Goal: Transaction & Acquisition: Purchase product/service

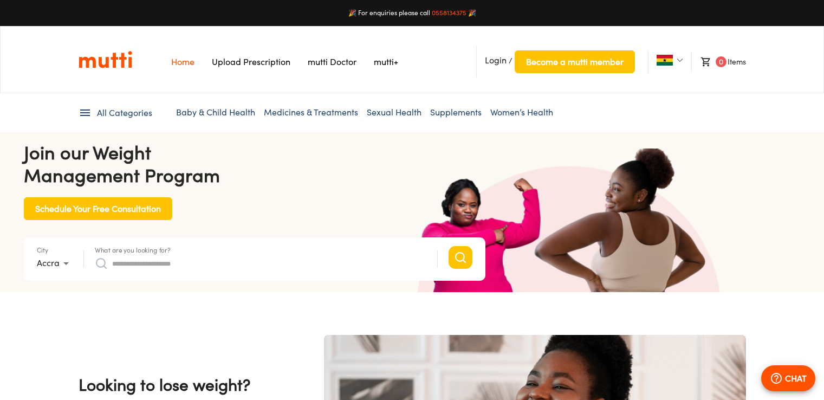
scroll to position [217, 0]
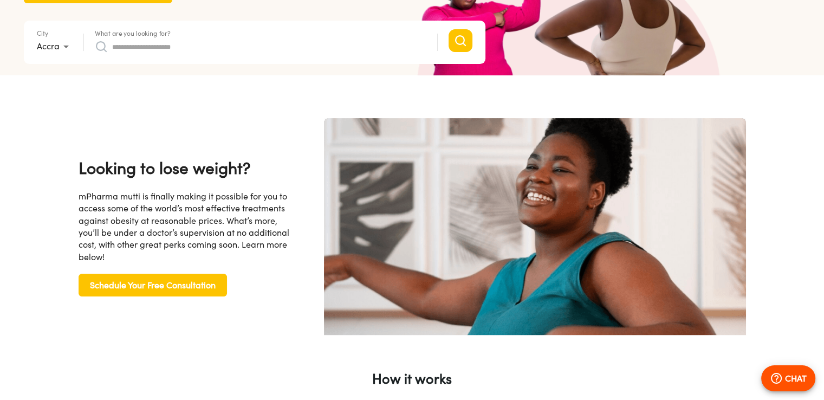
click at [200, 51] on input "What are you looking for?" at bounding box center [269, 46] width 314 height 17
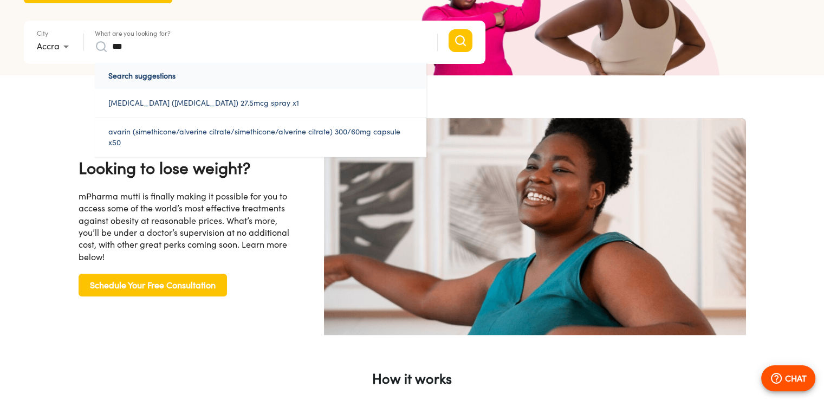
scroll to position [0, 282]
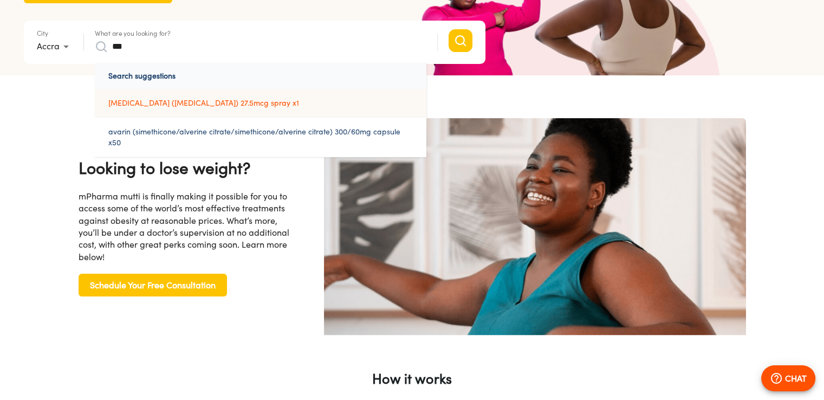
type input "***"
click at [211, 102] on link "[MEDICAL_DATA] ([MEDICAL_DATA]) 27.5mcg spray x1" at bounding box center [260, 103] width 331 height 28
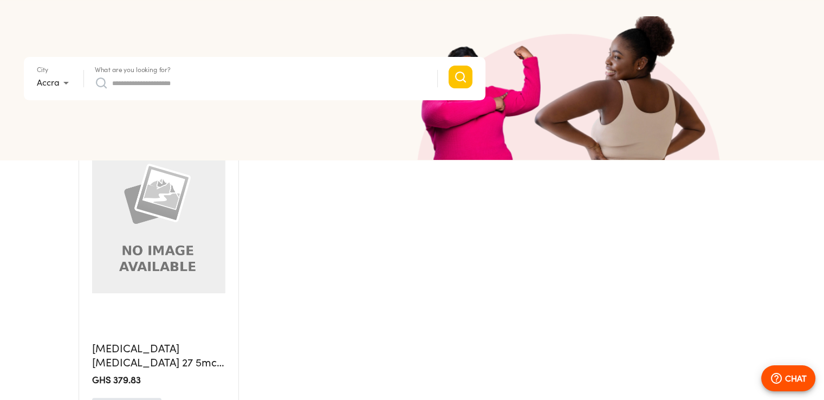
scroll to position [137, 0]
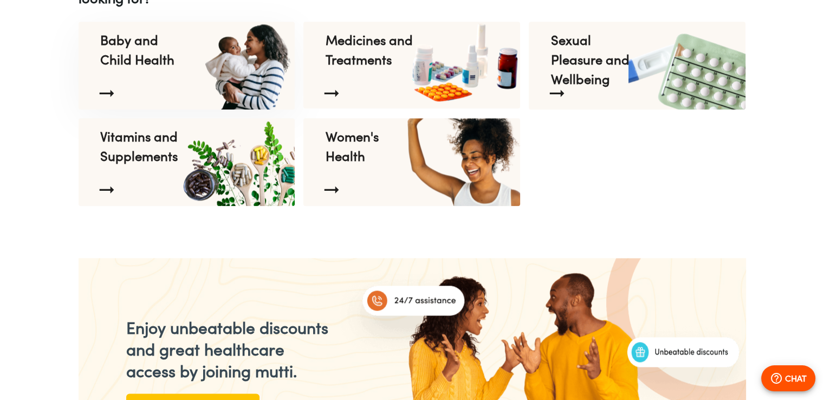
scroll to position [1246, 0]
click at [126, 138] on p "Vitamins and Supplements" at bounding box center [144, 146] width 88 height 39
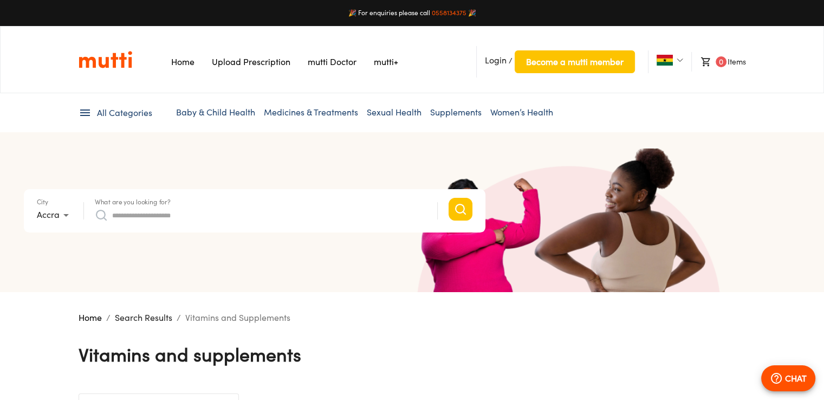
click at [184, 215] on input "What are you looking for?" at bounding box center [269, 214] width 314 height 17
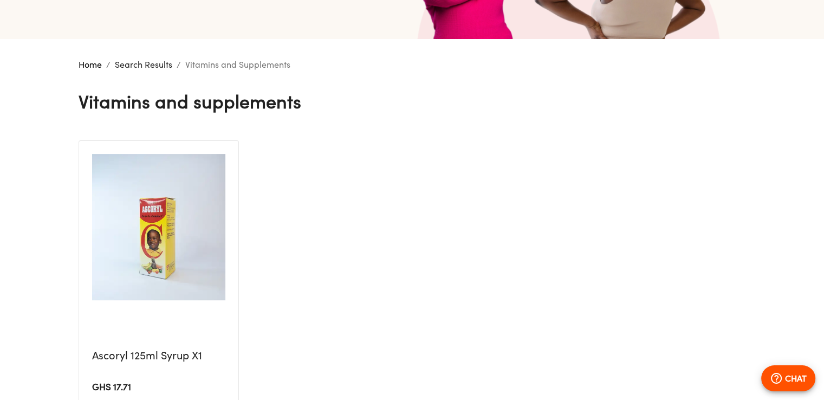
scroll to position [83, 0]
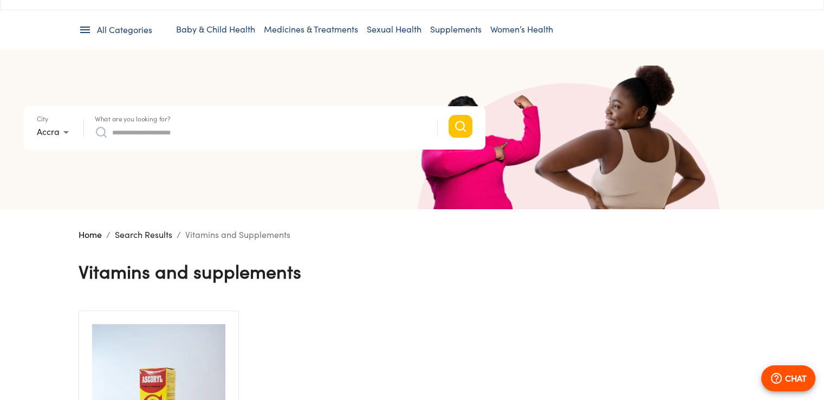
click at [81, 30] on icon at bounding box center [85, 29] width 13 height 13
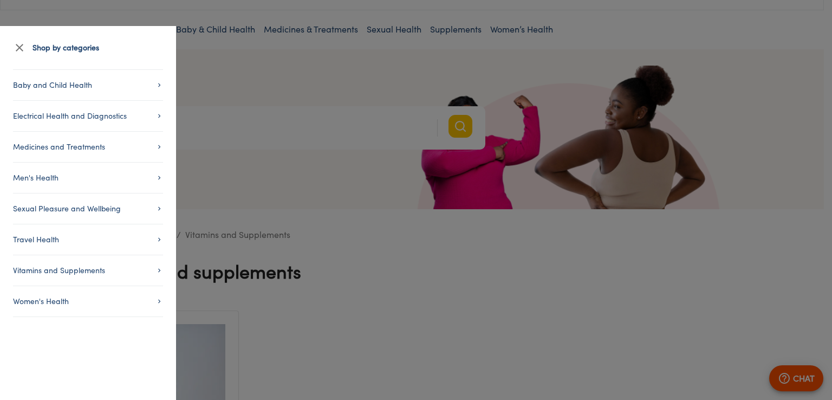
drag, startPoint x: 439, startPoint y: 94, endPoint x: 446, endPoint y: 91, distance: 7.8
click at [442, 92] on div at bounding box center [416, 200] width 832 height 400
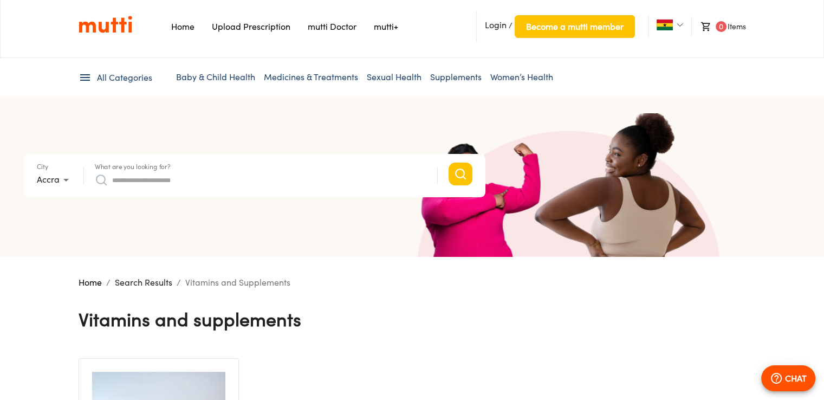
scroll to position [0, 0]
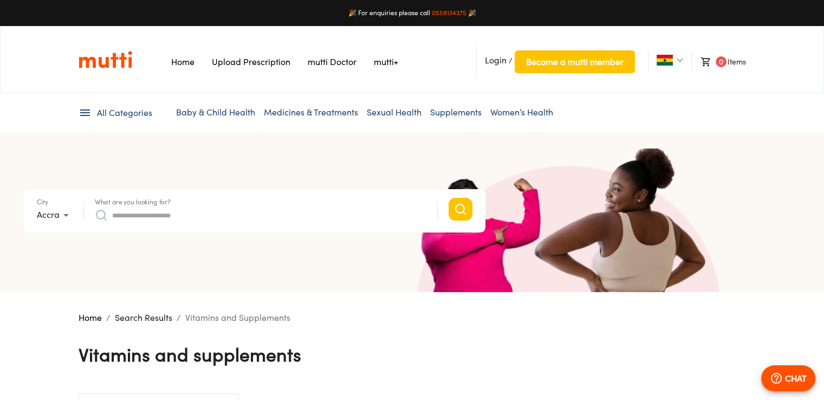
click at [680, 63] on img at bounding box center [680, 60] width 6 height 6
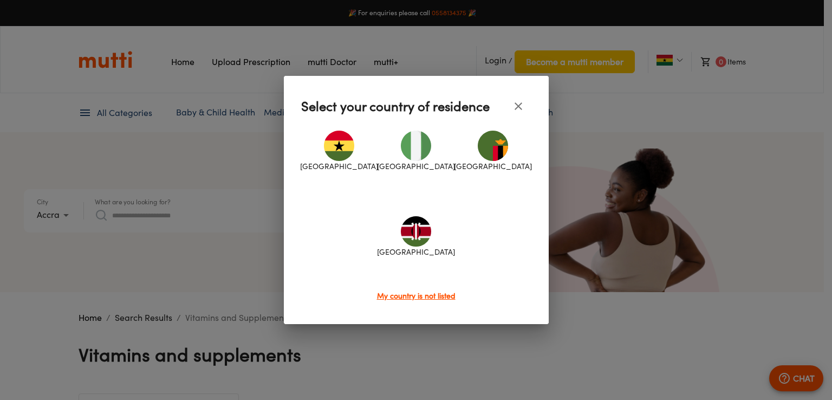
click at [751, 136] on div at bounding box center [416, 200] width 832 height 400
click at [515, 101] on icon "close" at bounding box center [518, 106] width 13 height 13
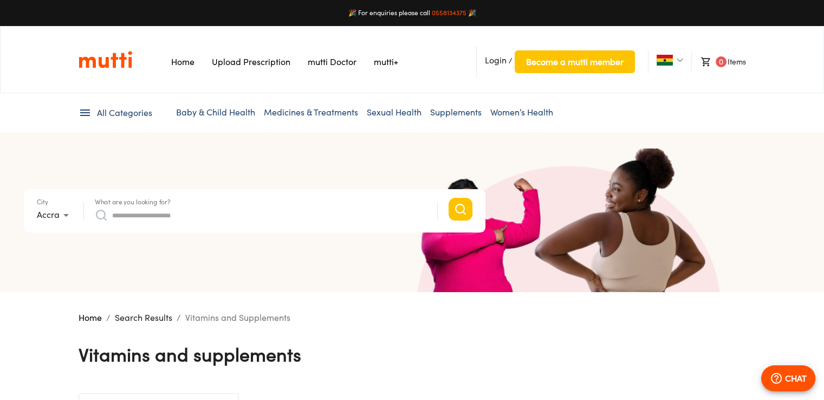
click at [190, 62] on link "Home" at bounding box center [182, 61] width 23 height 11
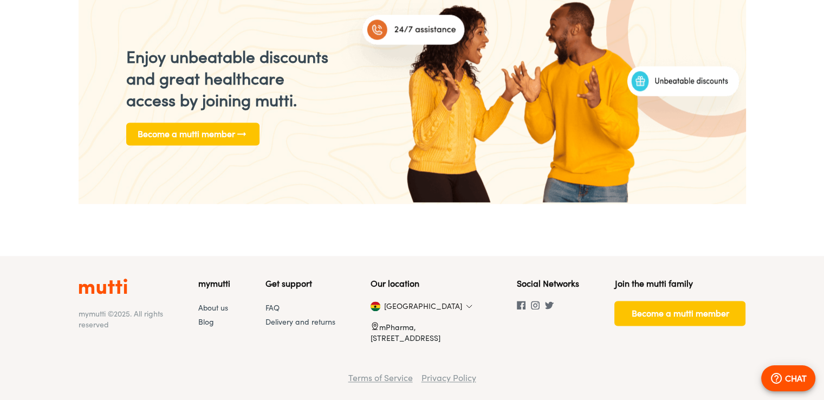
scroll to position [0, 845]
